Goal: Find contact information: Find contact information

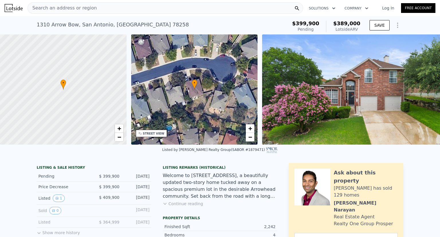
scroll to position [112, 0]
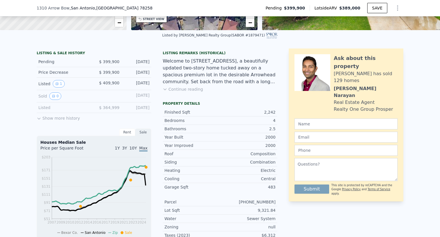
click at [68, 121] on button "Show more history" at bounding box center [58, 117] width 43 height 8
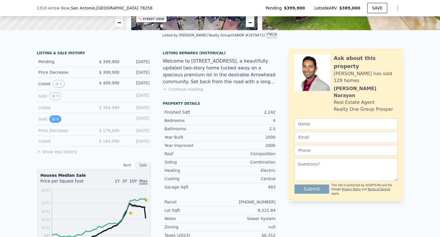
click at [52, 120] on icon "View historical data" at bounding box center [53, 119] width 2 height 2
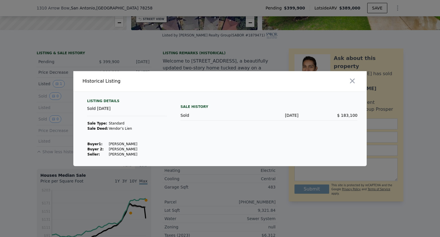
click at [211, 181] on div at bounding box center [220, 118] width 440 height 237
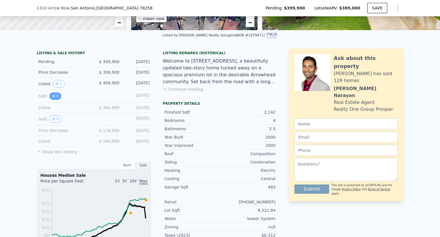
click at [55, 100] on button "0" at bounding box center [55, 95] width 12 height 7
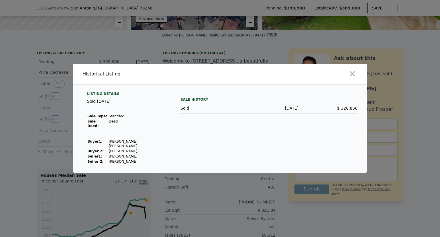
click at [243, 178] on div at bounding box center [220, 118] width 440 height 237
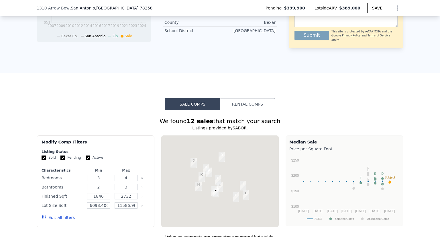
scroll to position [571, 0]
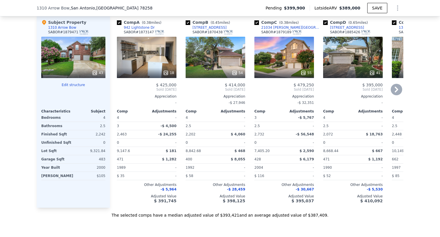
click at [393, 93] on icon at bounding box center [396, 89] width 11 height 11
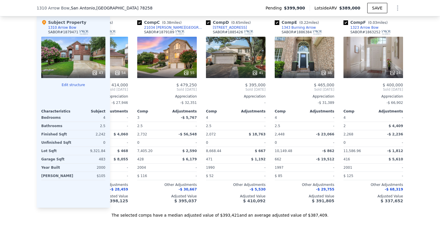
scroll to position [0, 138]
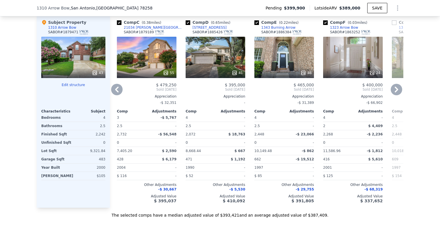
click at [393, 93] on icon at bounding box center [396, 89] width 11 height 11
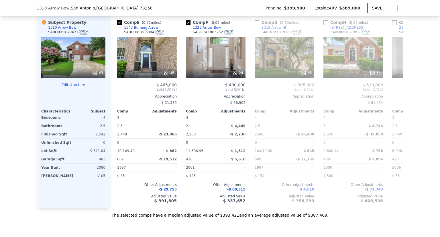
scroll to position [0, 275]
click at [396, 92] on icon at bounding box center [396, 90] width 3 height 6
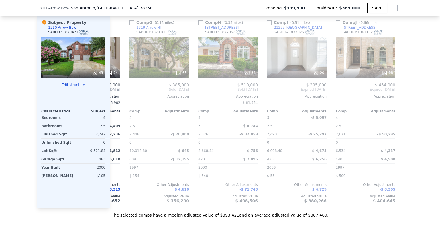
scroll to position [0, 413]
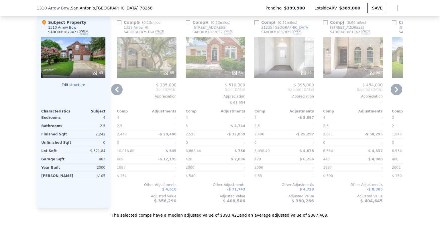
click at [396, 92] on icon at bounding box center [396, 90] width 3 height 6
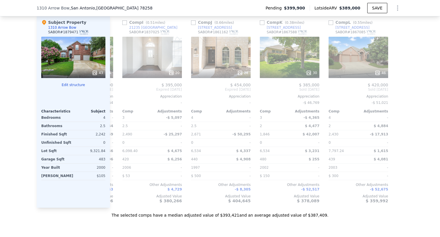
scroll to position [0, 546]
click at [396, 92] on div at bounding box center [399, 111] width 9 height 193
click at [116, 91] on icon at bounding box center [116, 90] width 3 height 6
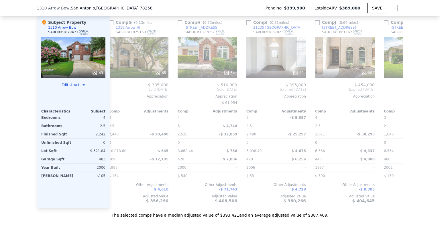
scroll to position [0, 408]
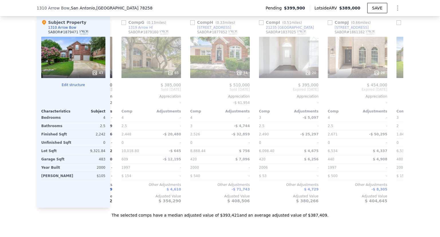
click at [116, 91] on div "Comp A ( 0.38 miles) [STREET_ADDRESS] 18 $ 425,000 Sold [DATE] Appreciation - C…" at bounding box center [257, 111] width 294 height 193
click at [116, 91] on icon at bounding box center [116, 90] width 3 height 6
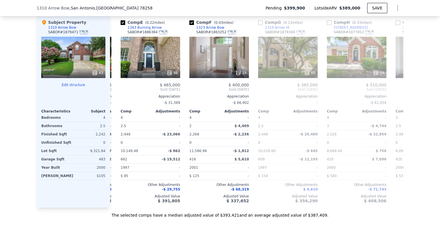
scroll to position [0, 271]
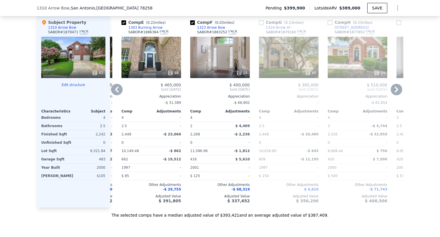
click at [225, 65] on div "24" at bounding box center [220, 57] width 60 height 41
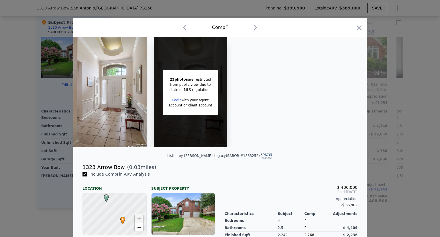
click at [132, 93] on img at bounding box center [110, 92] width 74 height 110
click at [406, 43] on div at bounding box center [220, 118] width 440 height 237
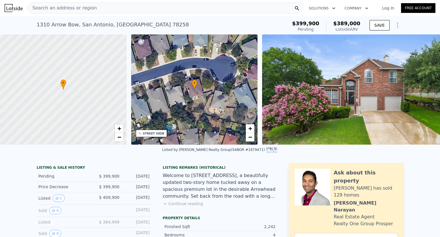
click at [397, 24] on icon "Show Options" at bounding box center [398, 25] width 7 height 7
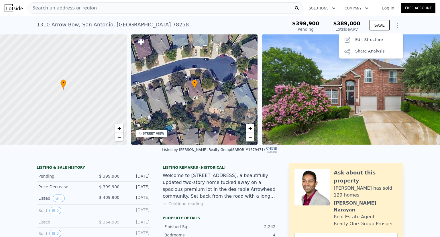
drag, startPoint x: 397, startPoint y: 25, endPoint x: 363, endPoint y: 37, distance: 35.7
click at [396, 25] on icon "Show Options" at bounding box center [398, 25] width 7 height 7
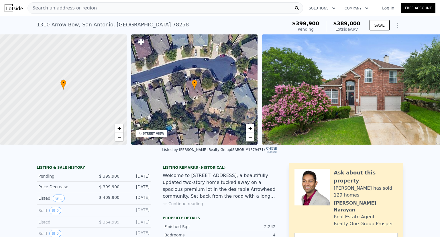
click at [316, 72] on img at bounding box center [360, 89] width 196 height 110
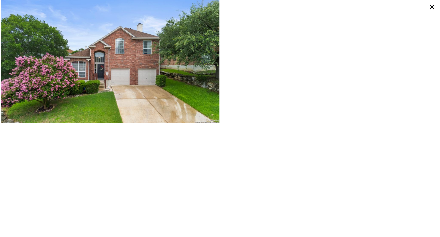
click at [431, 8] on icon at bounding box center [432, 6] width 9 height 9
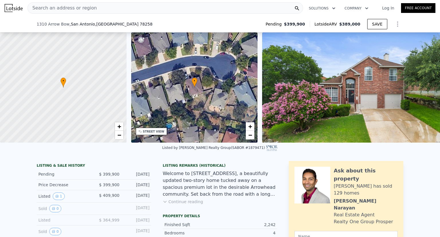
scroll to position [112, 0]
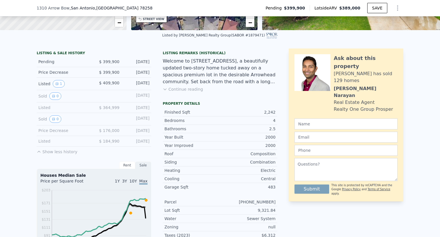
click at [246, 37] on div "Listed by [PERSON_NAME] Realty Group (SABOR #1879471)" at bounding box center [220, 35] width 116 height 4
drag, startPoint x: 192, startPoint y: 40, endPoint x: 212, endPoint y: 46, distance: 21.8
click at [218, 37] on div "Listed by [PERSON_NAME] Realty Group (SABOR #1879471)" at bounding box center [220, 35] width 116 height 4
copy div "[PERSON_NAME] Realty Group"
